Goal: Transaction & Acquisition: Purchase product/service

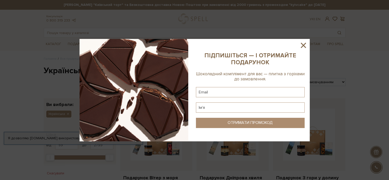
click at [305, 45] on icon at bounding box center [303, 45] width 9 height 9
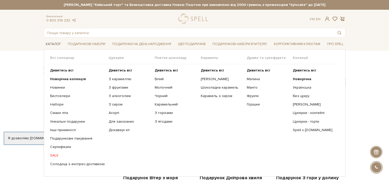
click at [55, 45] on link "Каталог" at bounding box center [53, 44] width 19 height 8
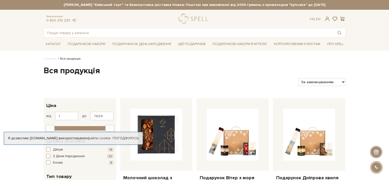
click at [34, 141] on div "Я дозволяю spellchocolate.com використовувати файли cookie Погоджуюсь" at bounding box center [73, 138] width 139 height 13
click at [79, 130] on div at bounding box center [80, 127] width 62 height 5
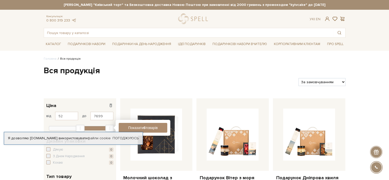
type input "1"
drag, startPoint x: 59, startPoint y: 130, endPoint x: 27, endPoint y: 132, distance: 32.3
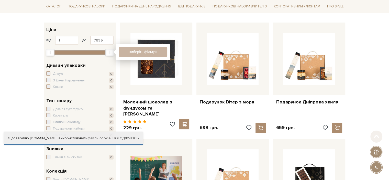
scroll to position [154, 0]
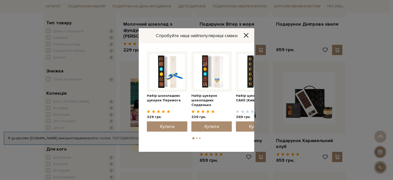
click at [248, 33] on icon "Close" at bounding box center [246, 35] width 5 height 5
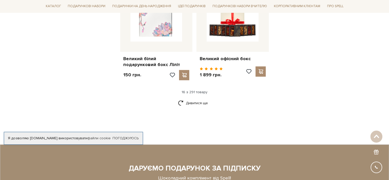
scroll to position [691, 0]
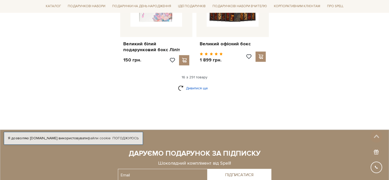
click at [204, 84] on link "Дивитися ще" at bounding box center [194, 88] width 33 height 9
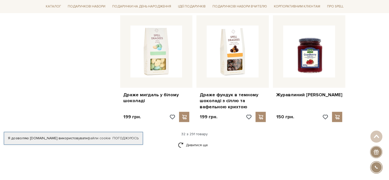
scroll to position [1203, 0]
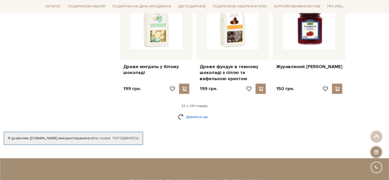
click at [193, 112] on link "Дивитися ще" at bounding box center [194, 116] width 33 height 9
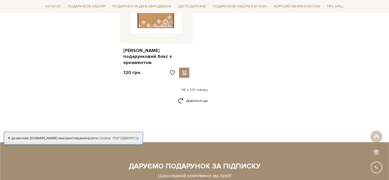
scroll to position [1868, 0]
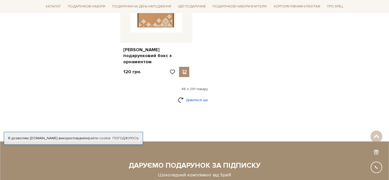
click at [201, 95] on link "Дивитися ще" at bounding box center [194, 99] width 33 height 9
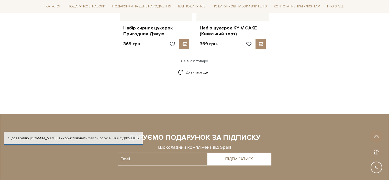
scroll to position [2456, 0]
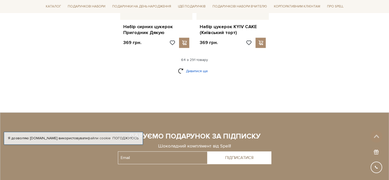
click at [188, 67] on link "Дивитися ще" at bounding box center [194, 71] width 33 height 9
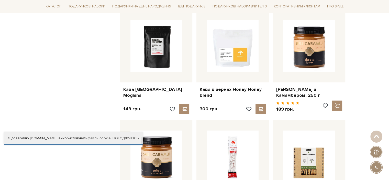
scroll to position [1228, 0]
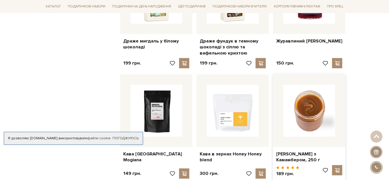
click at [317, 97] on img at bounding box center [309, 111] width 52 height 52
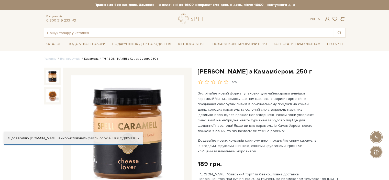
click at [91, 60] on link "Карамель" at bounding box center [91, 59] width 14 height 4
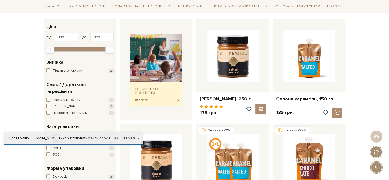
scroll to position [77, 0]
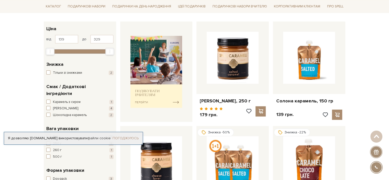
click at [129, 137] on link "Погоджуюсь" at bounding box center [126, 138] width 26 height 5
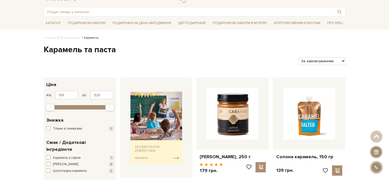
scroll to position [0, 0]
